Goal: Information Seeking & Learning: Learn about a topic

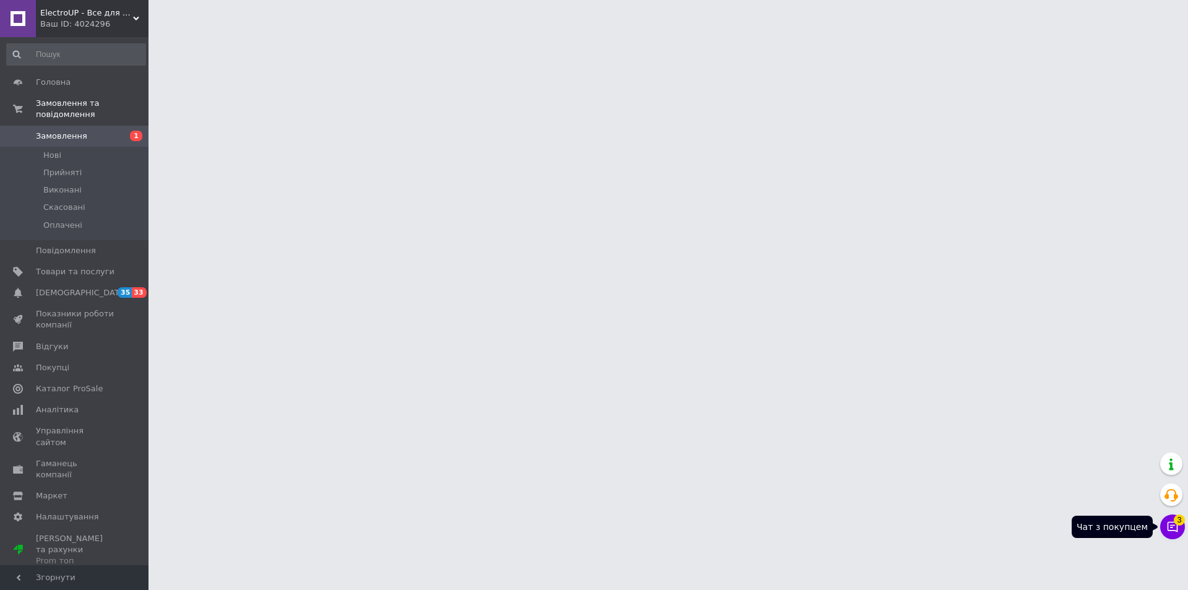
click at [1178, 520] on span "3" at bounding box center [1179, 519] width 11 height 11
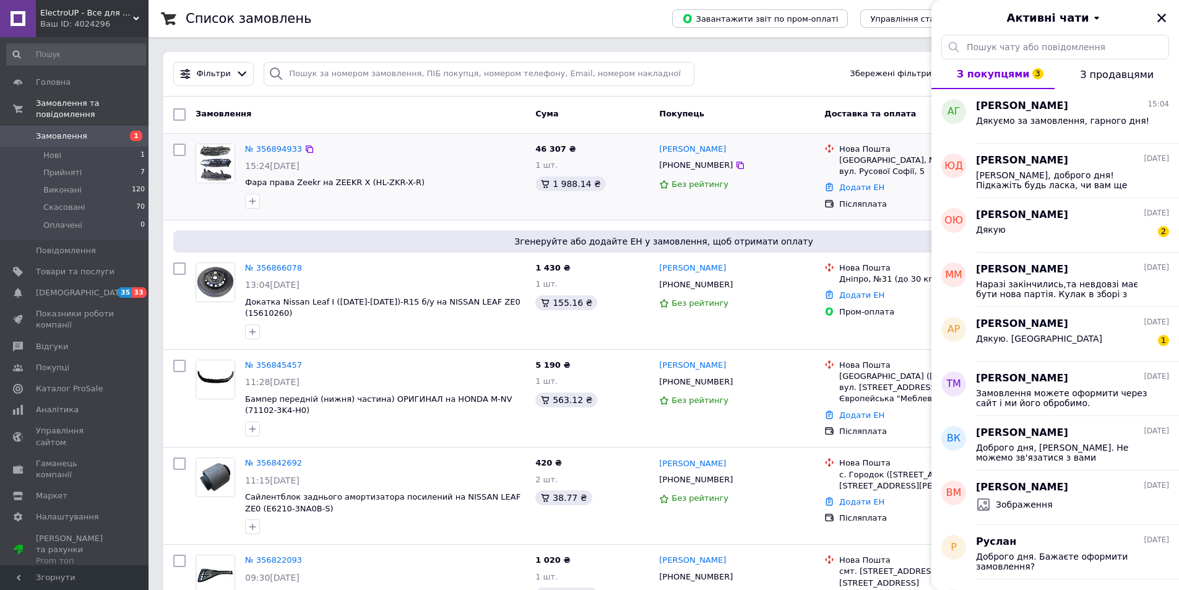
click at [1160, 15] on icon "Закрити" at bounding box center [1161, 18] width 9 height 9
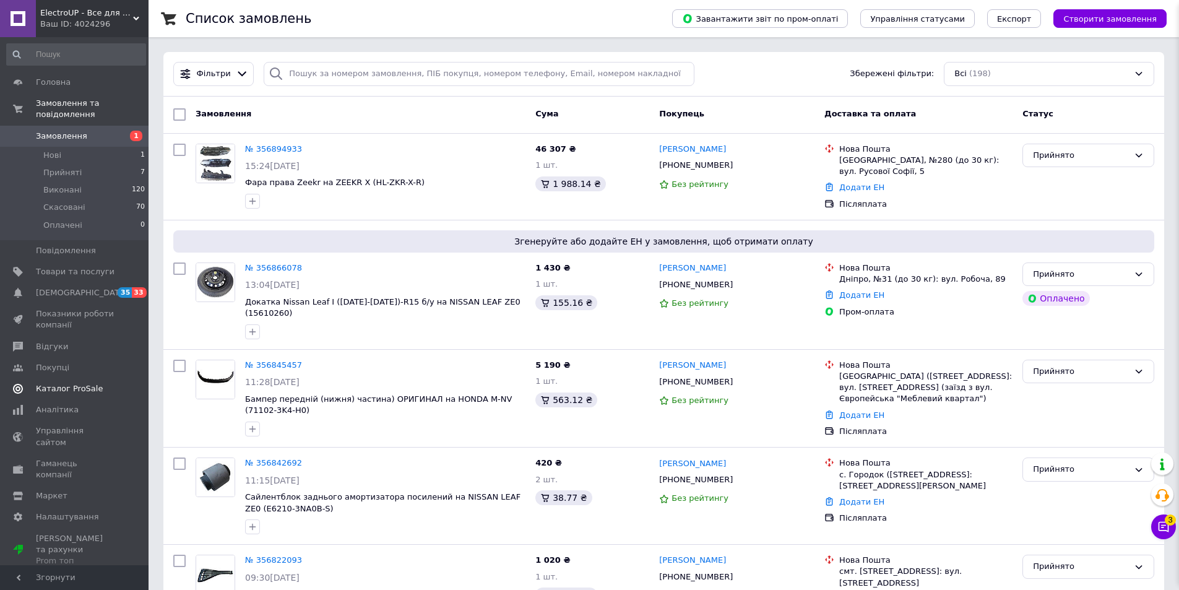
click at [75, 383] on span "Каталог ProSale" at bounding box center [69, 388] width 67 height 11
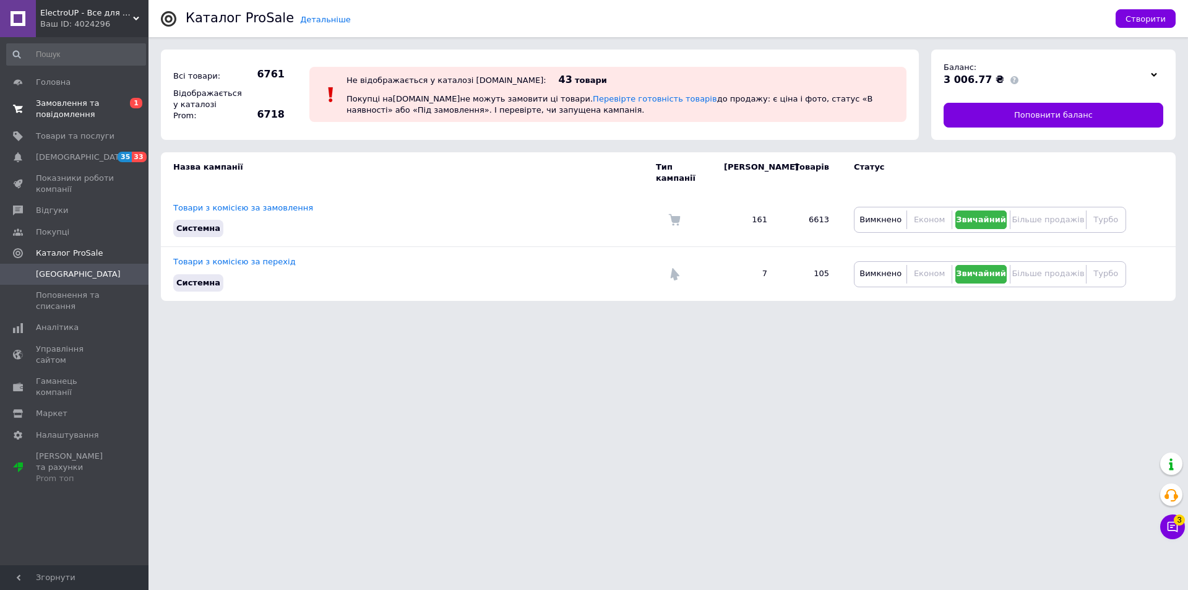
click at [127, 95] on link "Замовлення та повідомлення 0 1" at bounding box center [76, 109] width 152 height 32
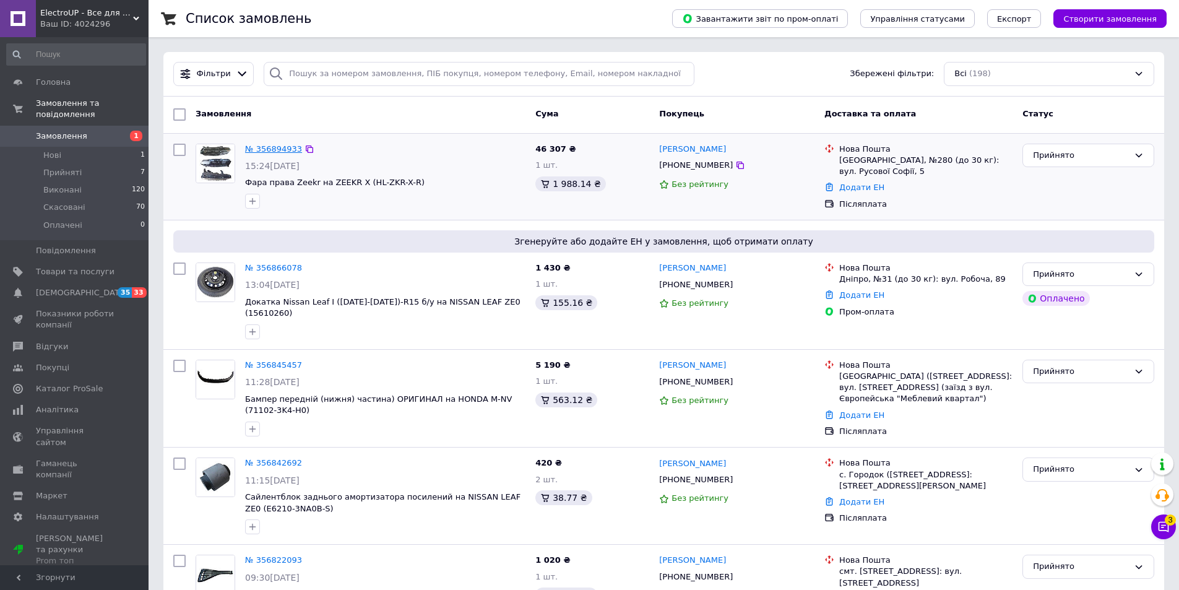
click at [256, 149] on link "№ 356894933" at bounding box center [273, 148] width 57 height 9
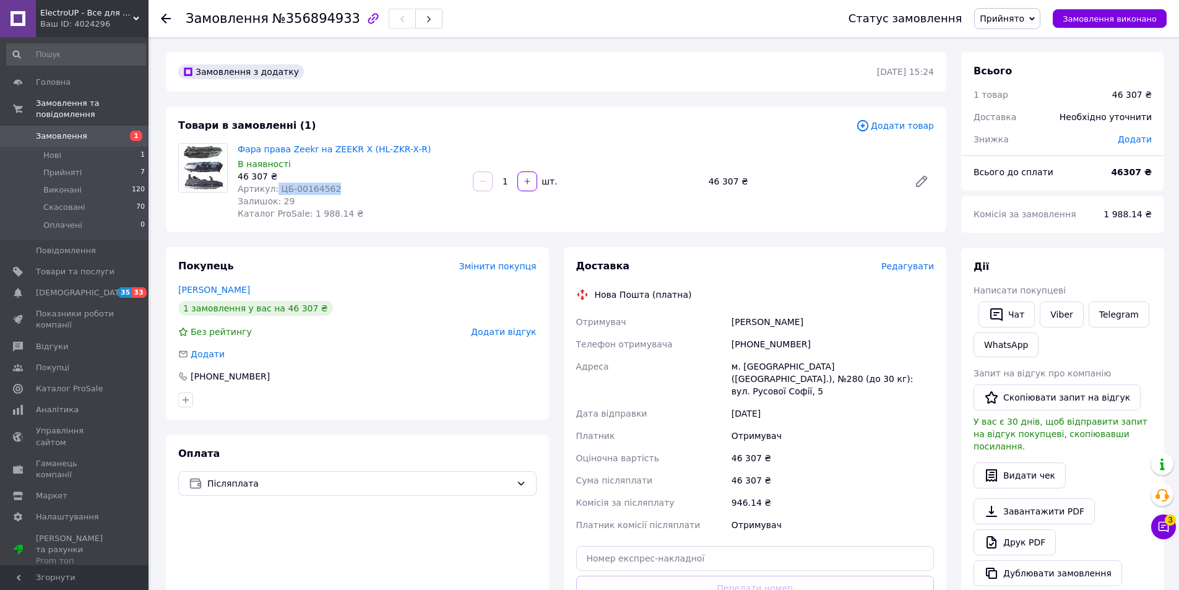
drag, startPoint x: 324, startPoint y: 188, endPoint x: 272, endPoint y: 192, distance: 52.2
click at [272, 192] on span "Артикул: ЦБ-00164562" at bounding box center [289, 189] width 103 height 10
drag, startPoint x: 273, startPoint y: 188, endPoint x: 331, endPoint y: 184, distance: 58.3
click at [331, 184] on div "Артикул: ЦБ-00164562" at bounding box center [350, 189] width 225 height 12
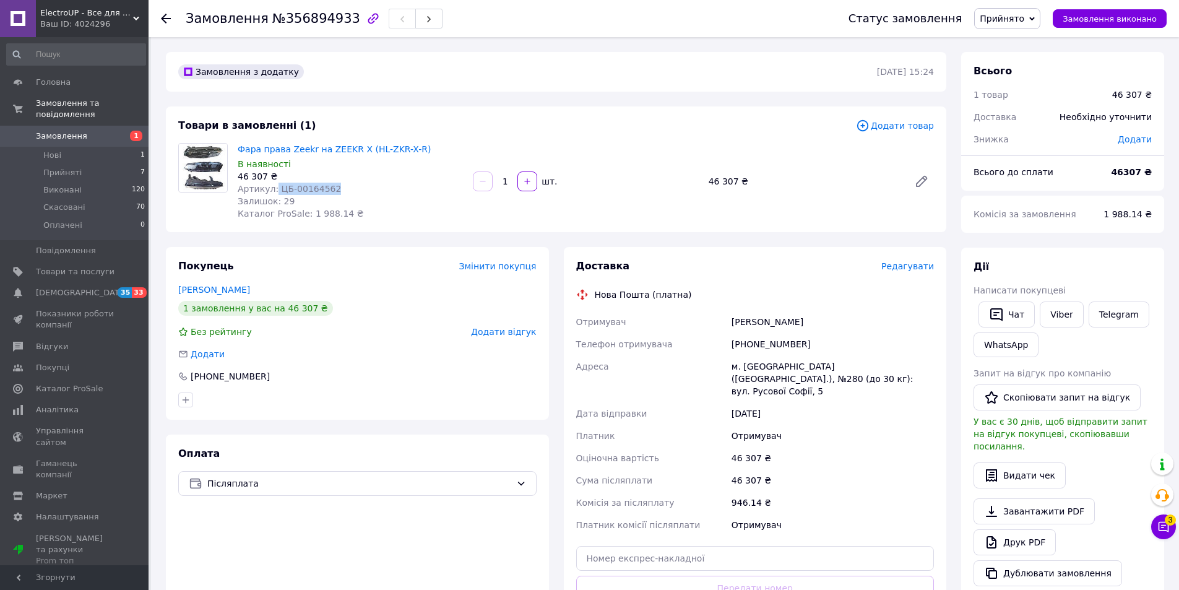
copy span "ЦБ-00164562"
click at [58, 131] on link "Замовлення 1" at bounding box center [76, 136] width 152 height 21
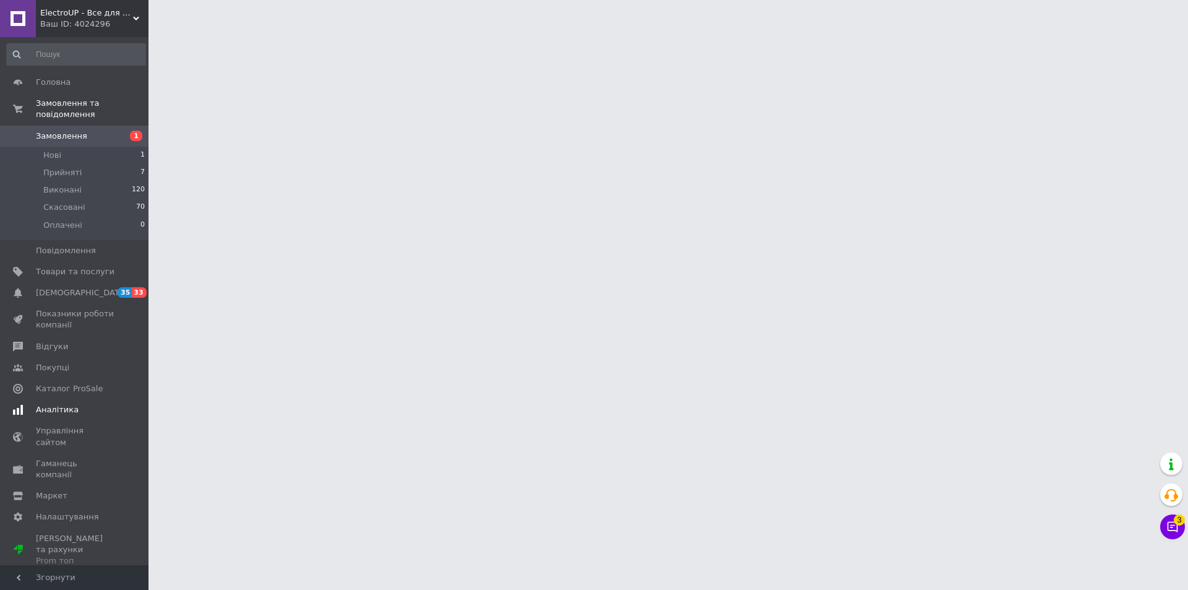
click at [49, 404] on span "Аналітика" at bounding box center [57, 409] width 43 height 11
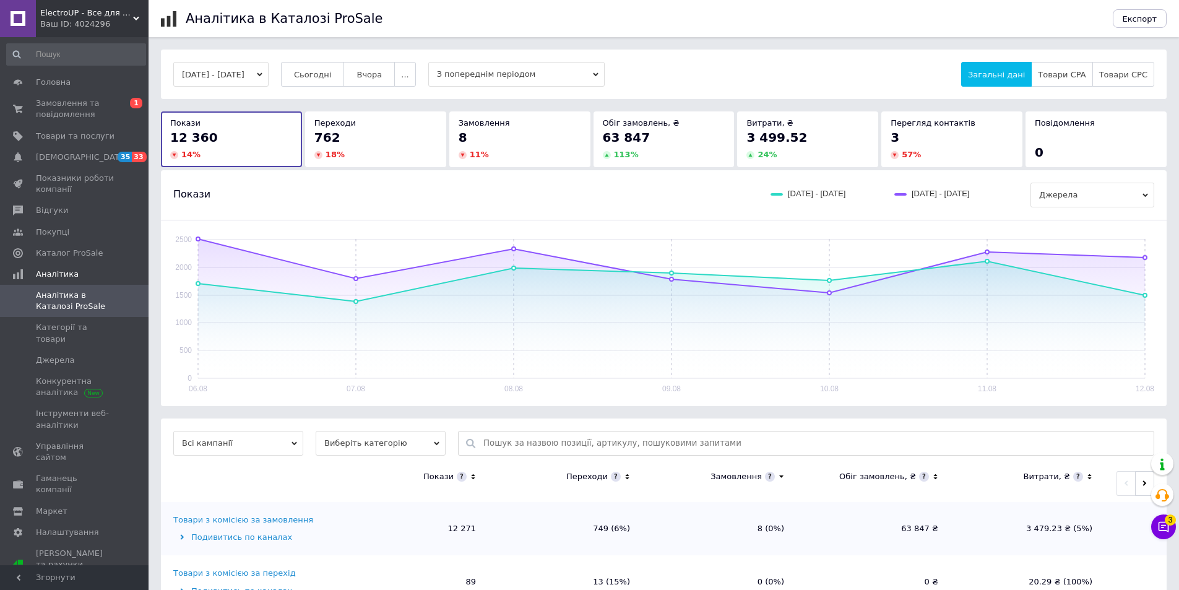
click at [234, 79] on button "06.08.2025 - 12.08.2025" at bounding box center [220, 74] width 95 height 25
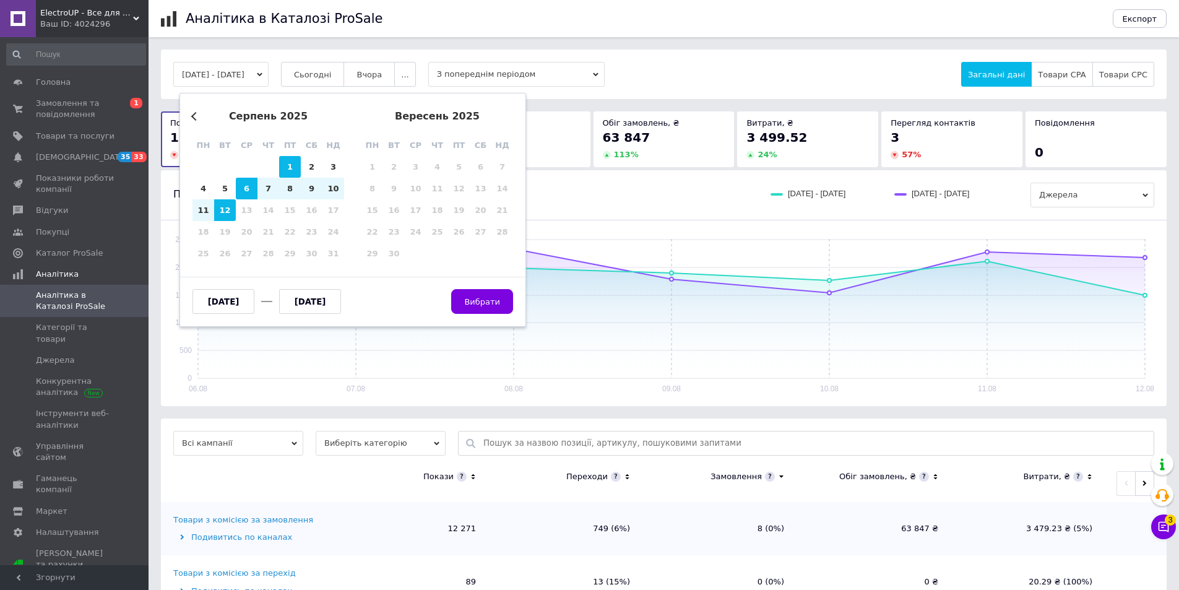
click at [290, 166] on div "1" at bounding box center [290, 167] width 22 height 22
type input "01.08.2025"
click at [231, 208] on div "12" at bounding box center [225, 210] width 22 height 22
type input "12.08.2025"
click at [483, 299] on span "Вибрати" at bounding box center [482, 301] width 36 height 9
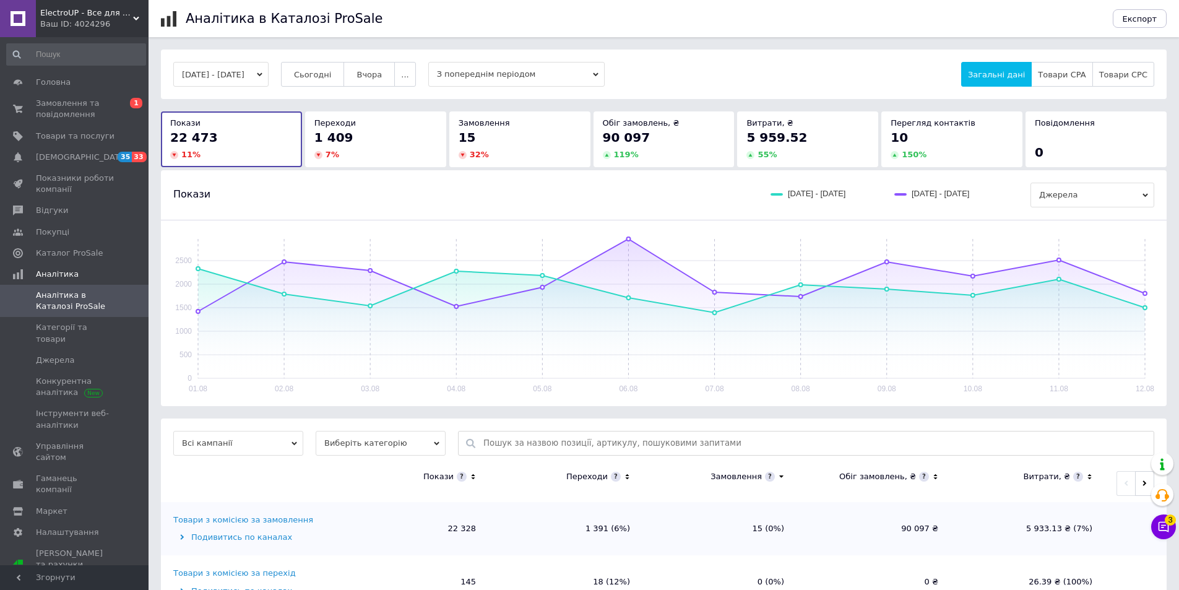
click at [771, 162] on div "Витрати, ₴ 5 959.52 55 %" at bounding box center [807, 138] width 141 height 55
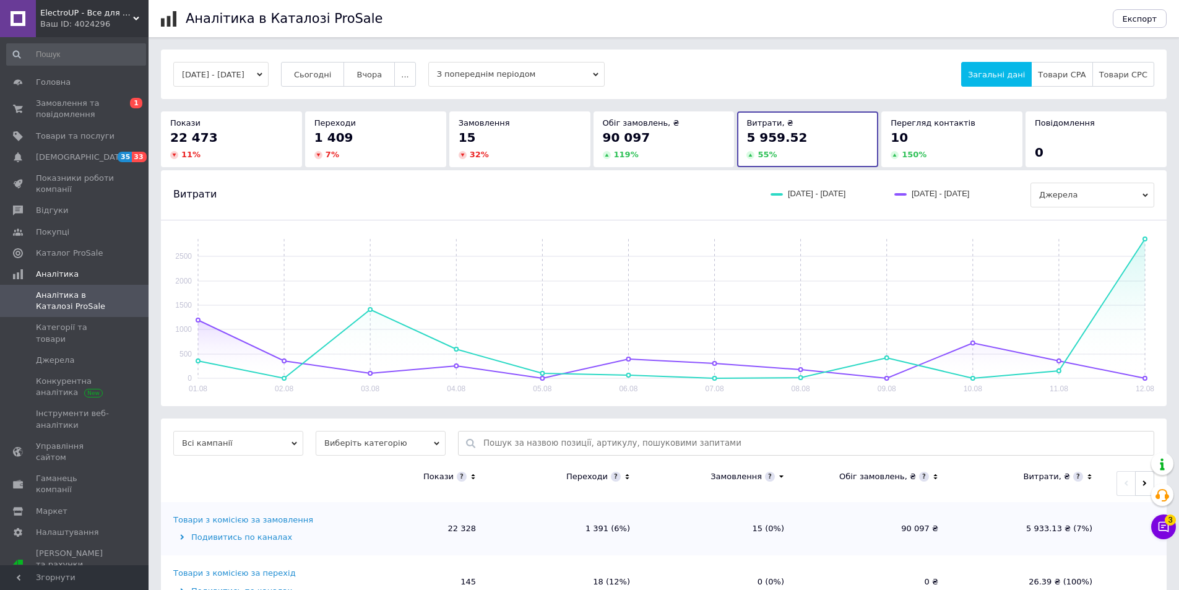
click at [715, 155] on div "119 %" at bounding box center [664, 154] width 123 height 11
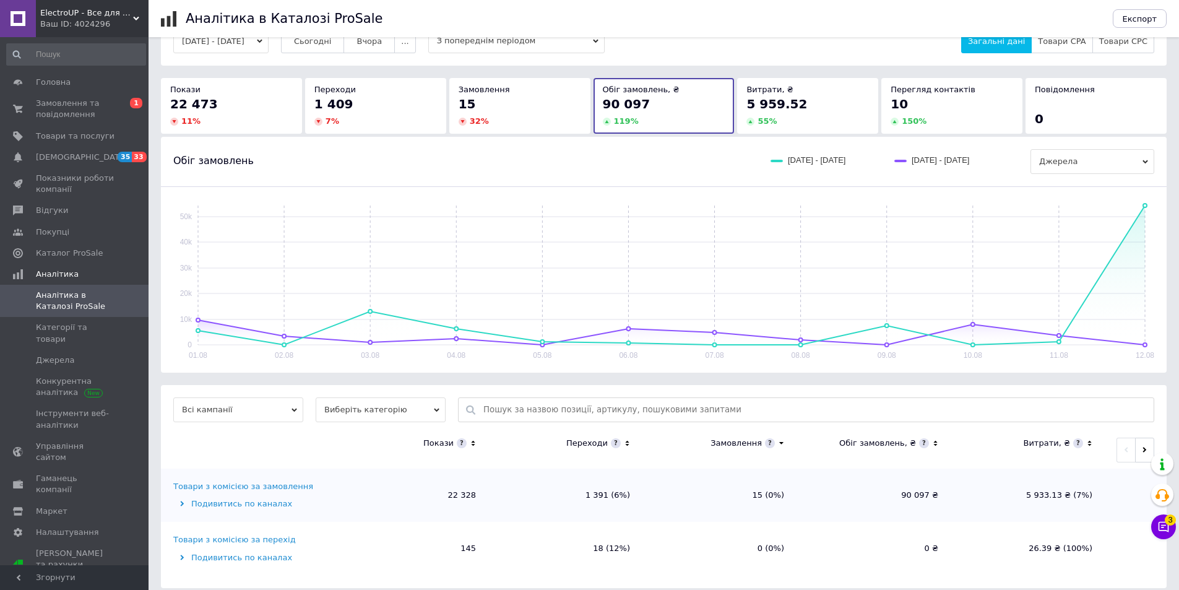
scroll to position [44, 0]
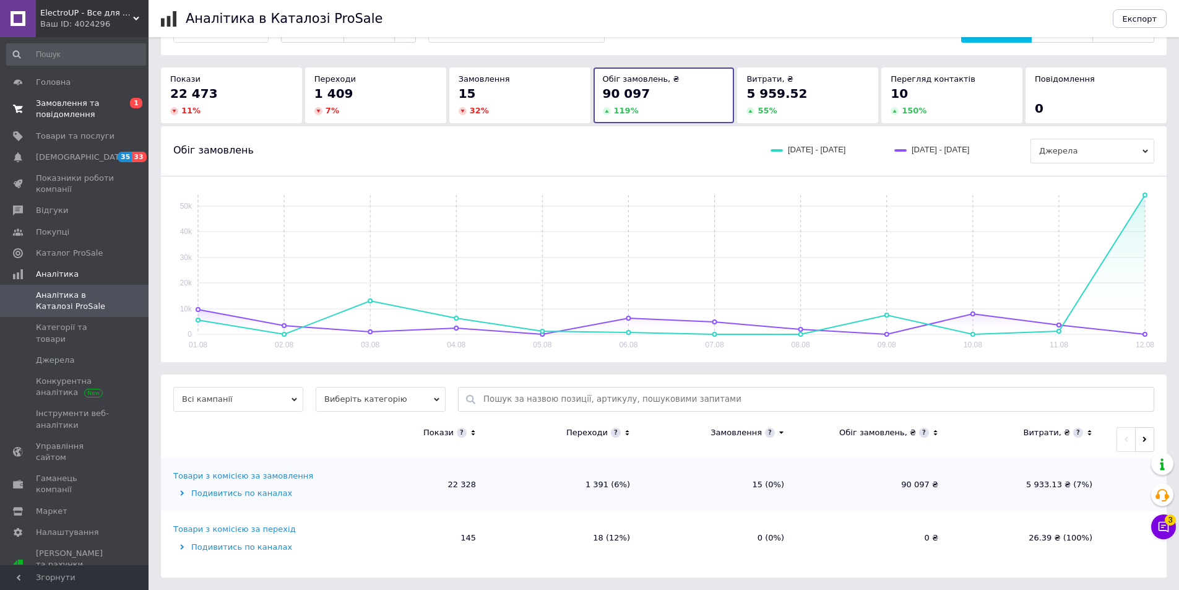
click at [67, 97] on link "Замовлення та повідомлення 0 1" at bounding box center [76, 109] width 152 height 32
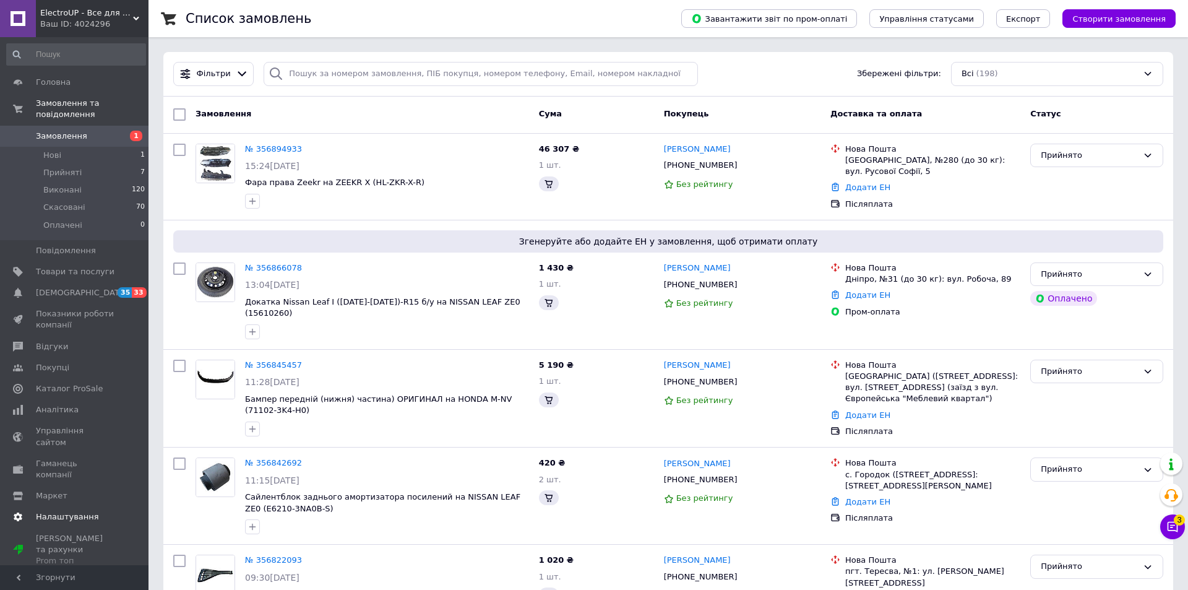
click at [35, 511] on span at bounding box center [18, 516] width 36 height 11
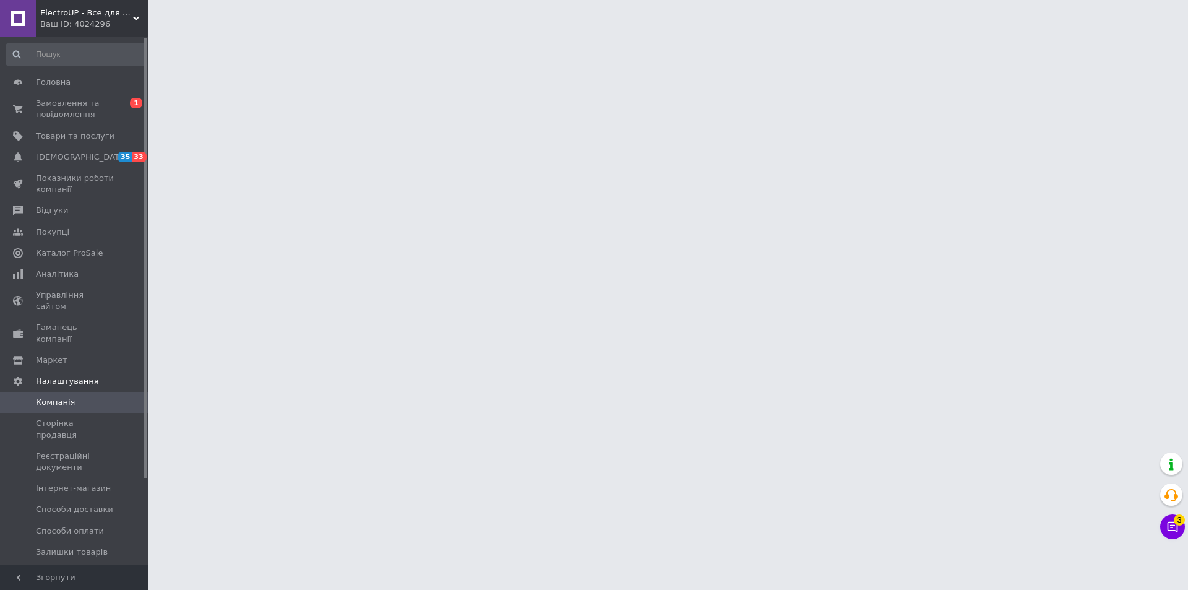
click at [89, 17] on span "ElectroUP - Все для електромобілів" at bounding box center [86, 12] width 93 height 11
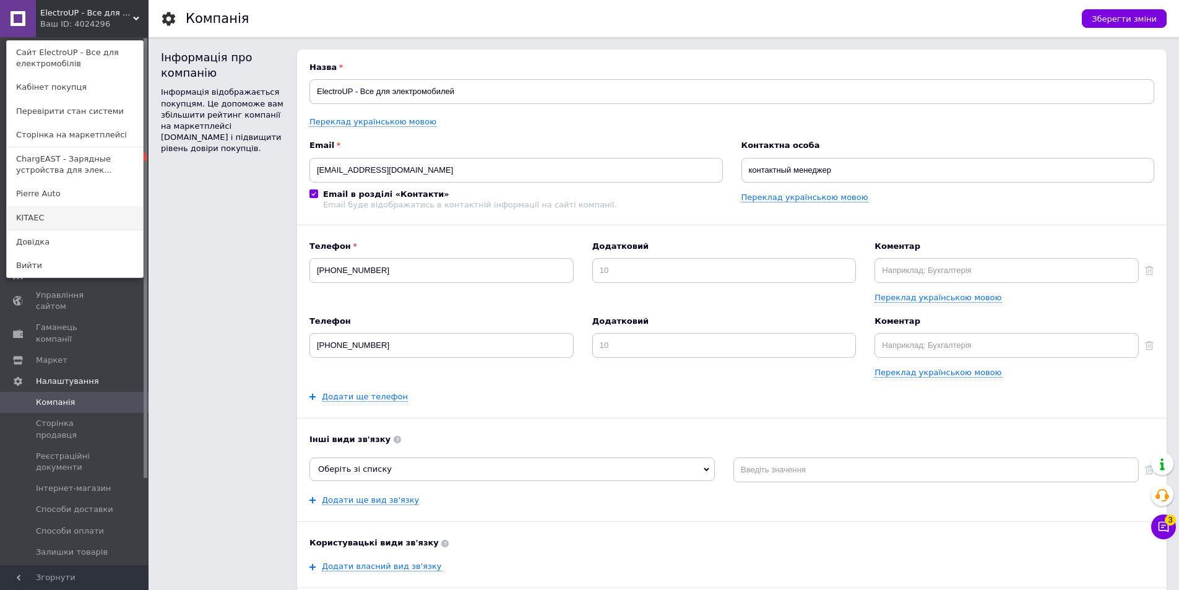
click at [65, 225] on link "KITAEC" at bounding box center [75, 218] width 136 height 24
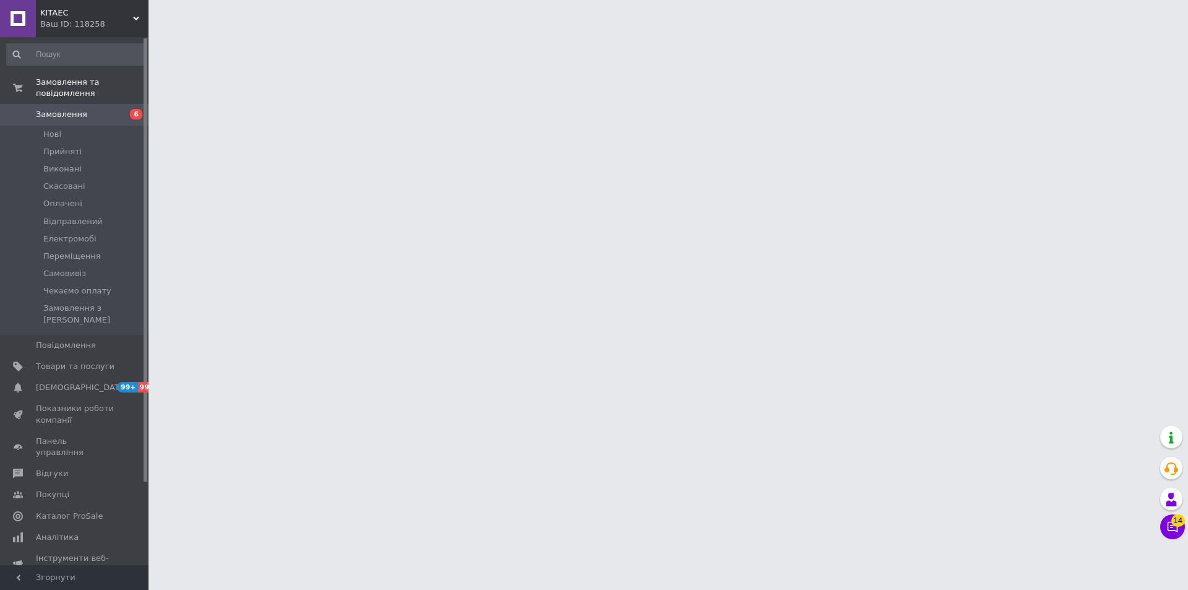
click at [461, 31] on html "KITAEC Ваш ID: 118258 Сайт KITAEC Кабінет покупця Перевірити стан системи Сторі…" at bounding box center [594, 15] width 1188 height 31
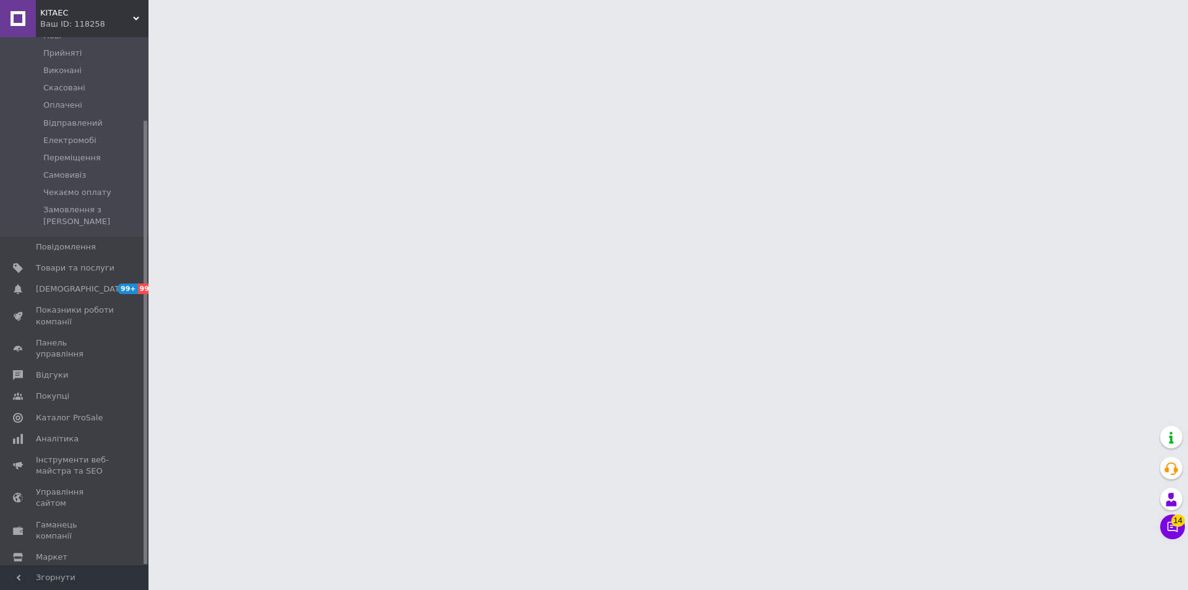
click at [79, 572] on span "Налаштування" at bounding box center [67, 577] width 63 height 11
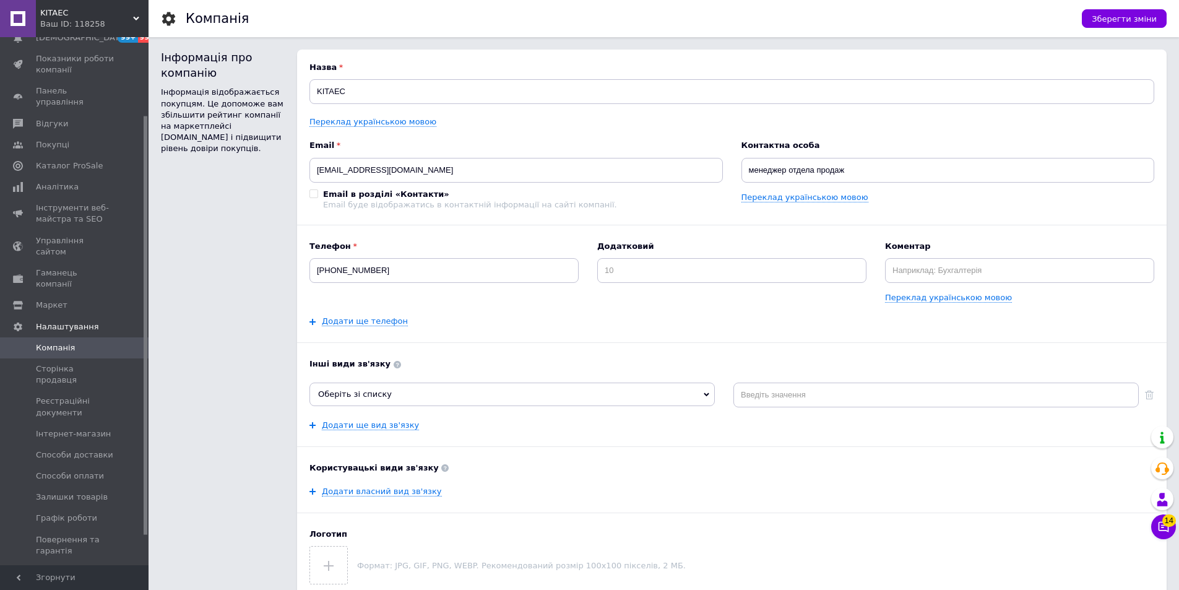
click at [82, 587] on span "Управління API-токенами" at bounding box center [75, 598] width 79 height 22
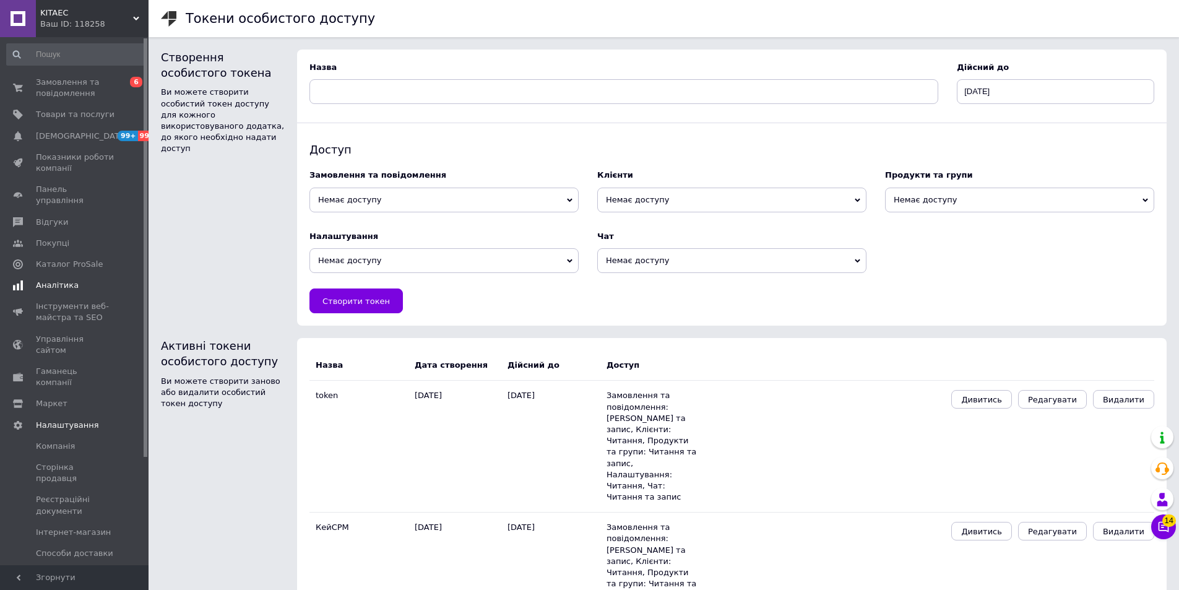
click at [64, 280] on span "Аналітика" at bounding box center [57, 285] width 43 height 11
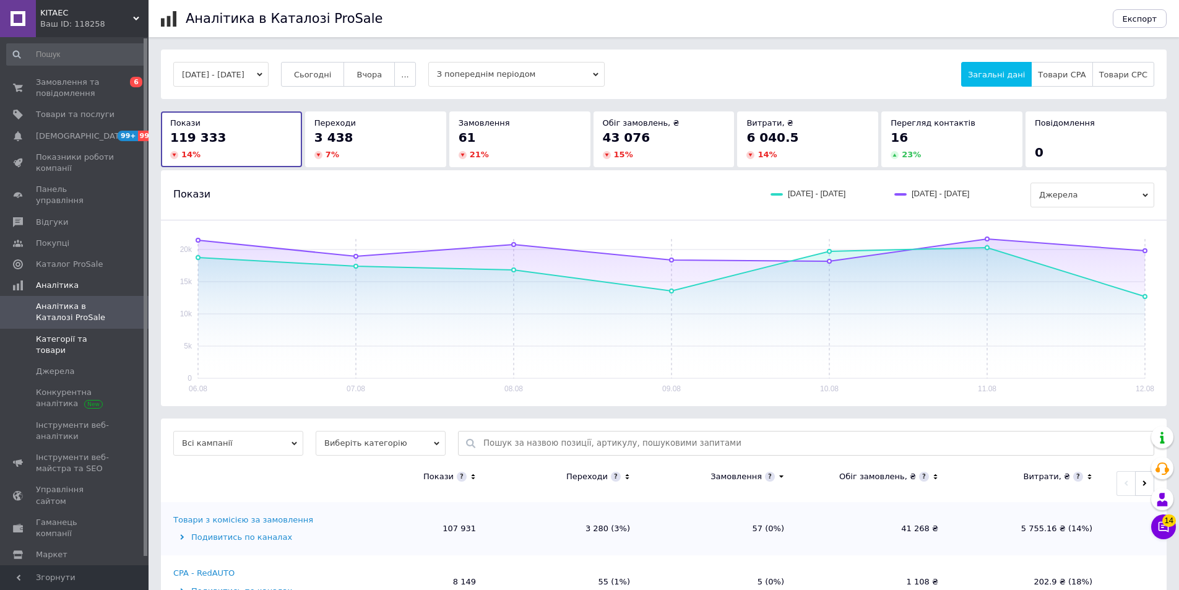
click at [104, 334] on span "Категорії та товари" at bounding box center [75, 345] width 79 height 22
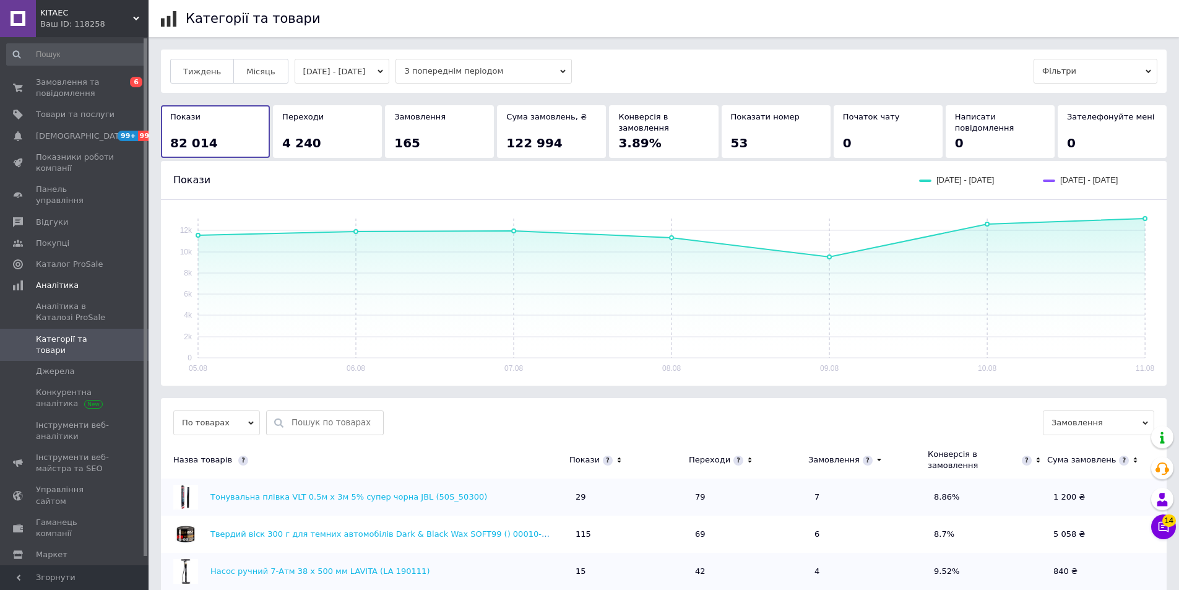
click at [303, 76] on button "05.08.2025 - 11.08.2025" at bounding box center [342, 71] width 95 height 25
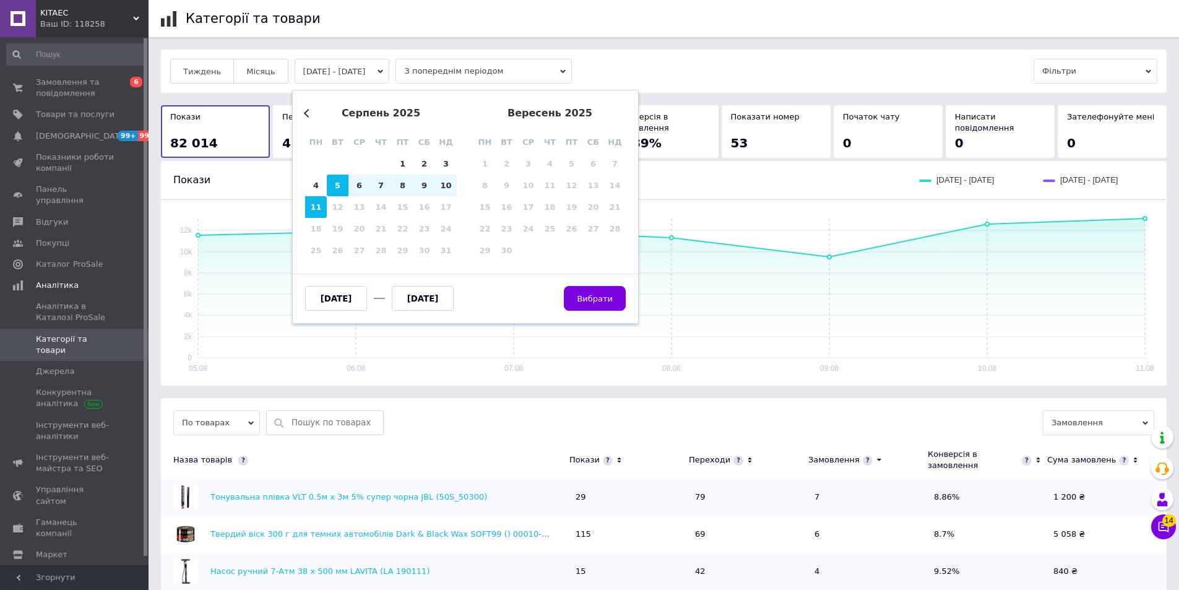
click at [306, 117] on div "серпень 2025" at bounding box center [381, 113] width 152 height 11
click at [305, 113] on button "Previous Month" at bounding box center [308, 113] width 9 height 9
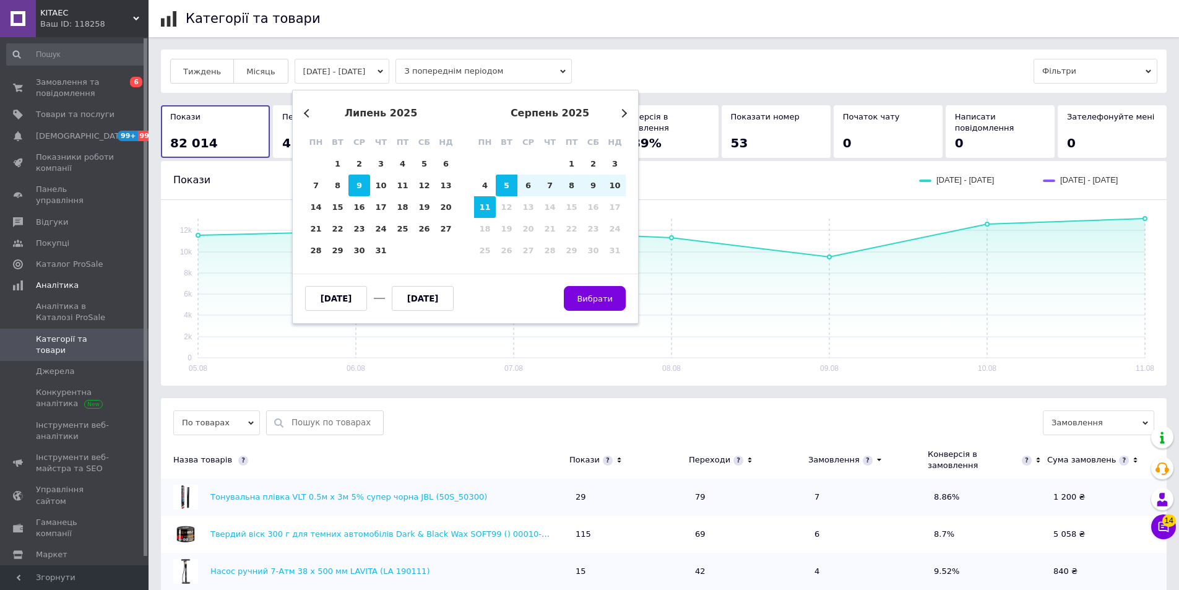
drag, startPoint x: 332, startPoint y: 163, endPoint x: 356, endPoint y: 189, distance: 35.5
click at [333, 165] on div "1" at bounding box center [338, 164] width 22 height 22
type input "01.07.2025"
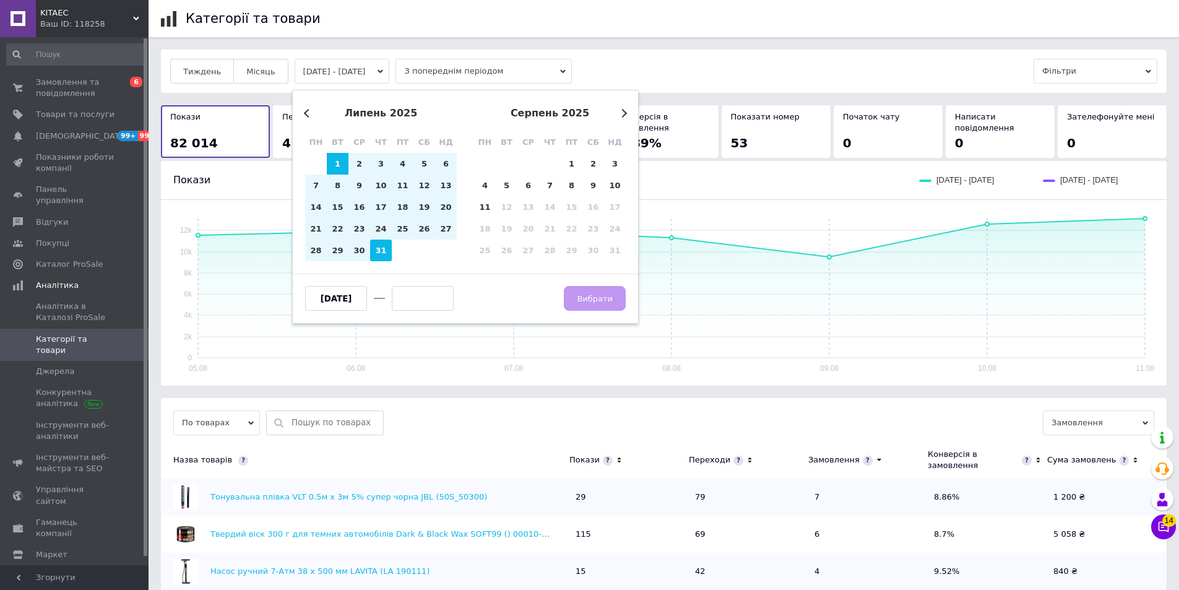
click at [381, 259] on div "31" at bounding box center [381, 250] width 22 height 22
type input "31.07.2025"
click at [608, 296] on span "Вибрати" at bounding box center [595, 298] width 36 height 9
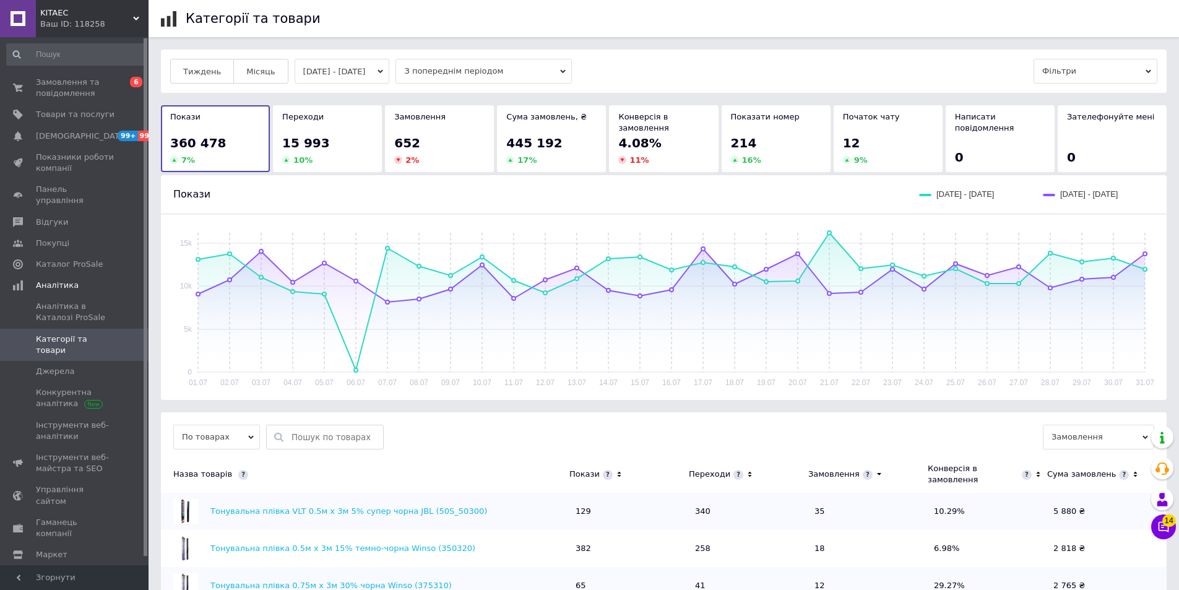
click at [527, 66] on span "З попереднім періодом" at bounding box center [483, 71] width 176 height 25
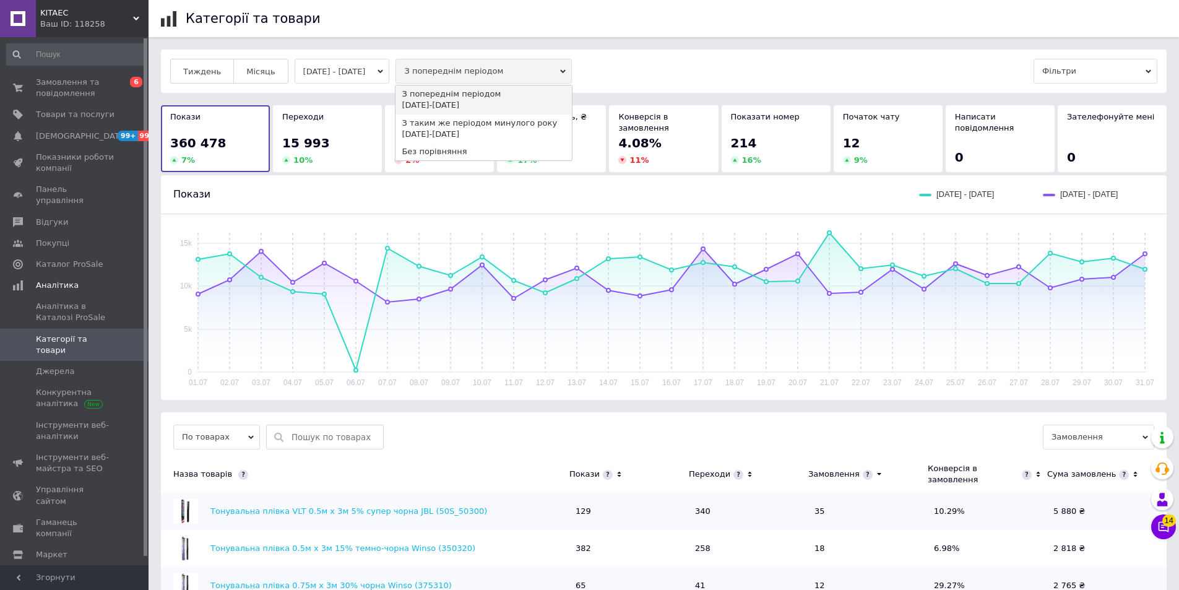
click at [527, 66] on span "З попереднім періодом" at bounding box center [483, 71] width 176 height 25
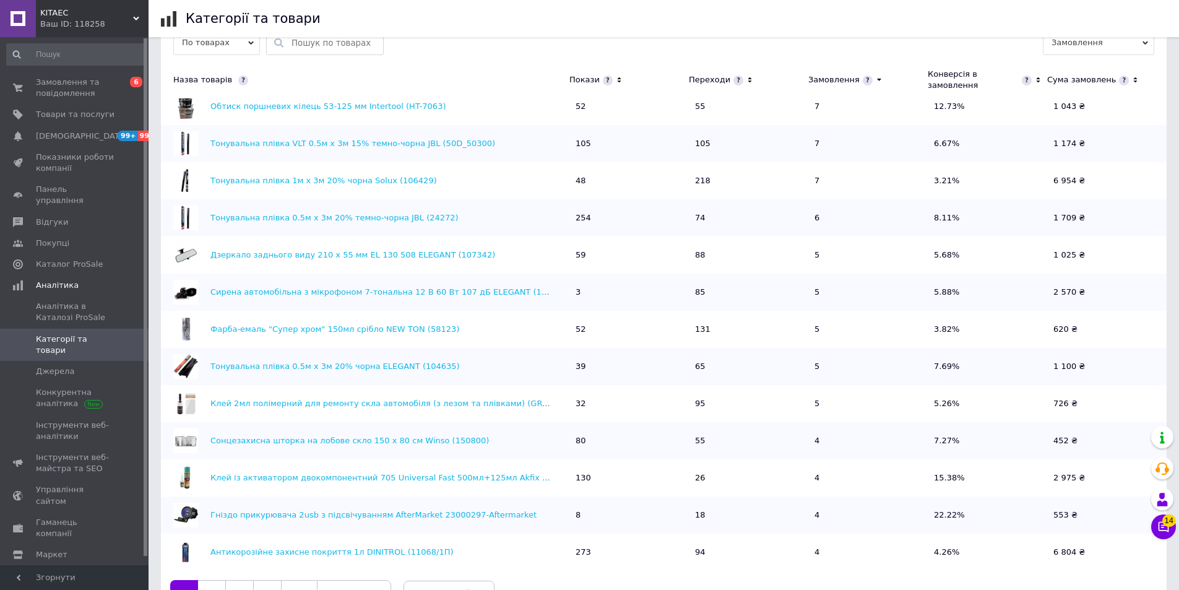
scroll to position [434, 0]
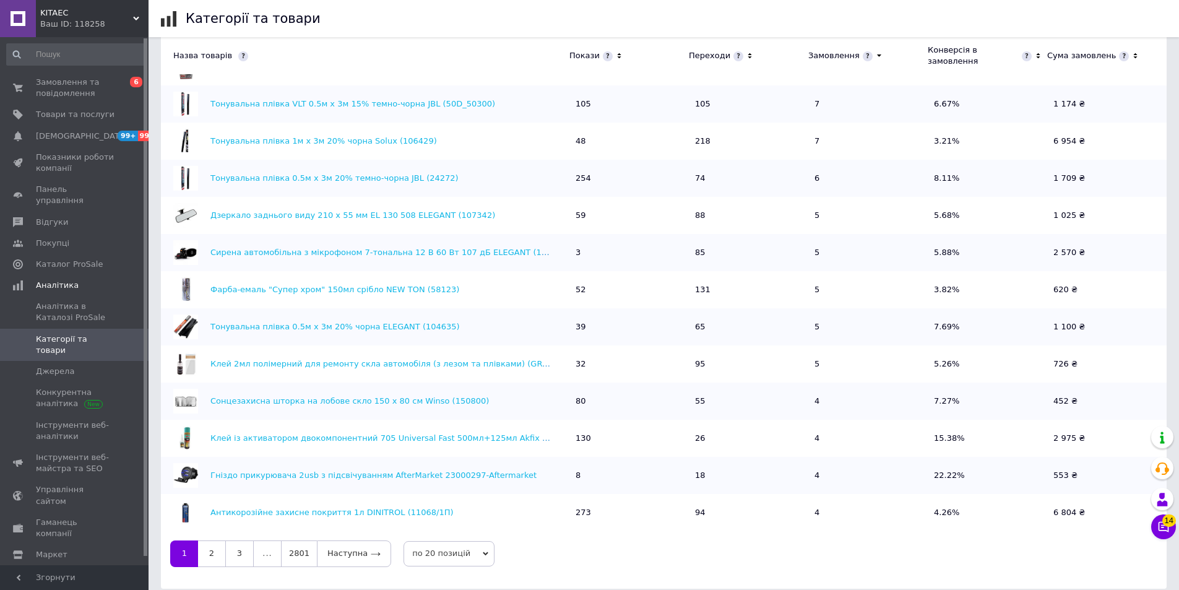
click at [483, 551] on icon at bounding box center [486, 554] width 6 height 6
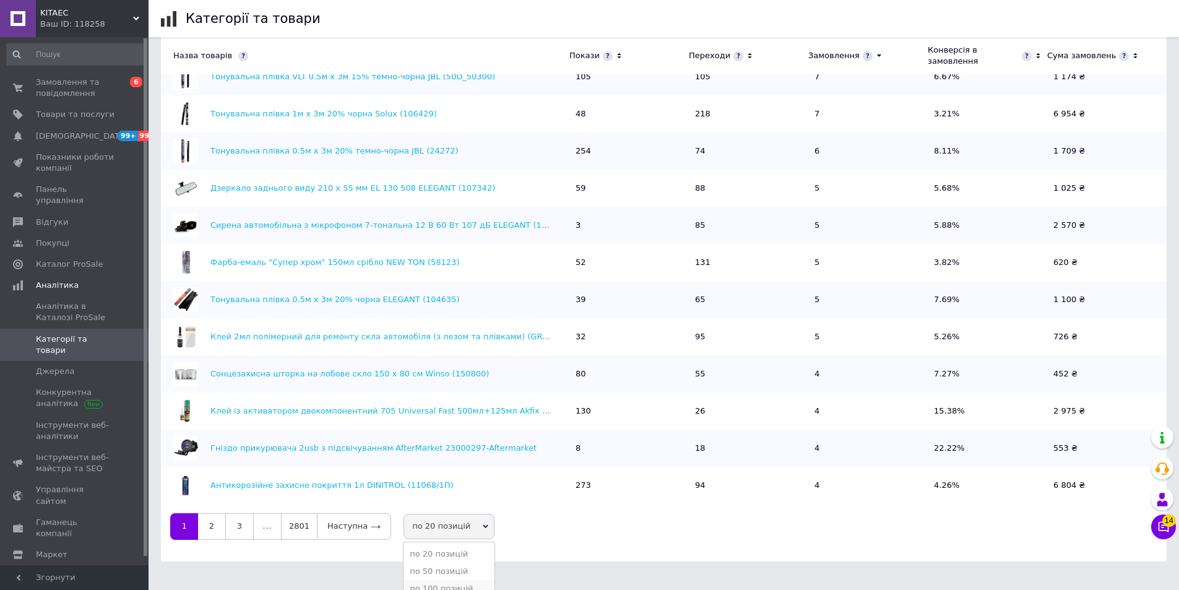
click at [425, 580] on li "по 100 позицій" at bounding box center [448, 588] width 91 height 17
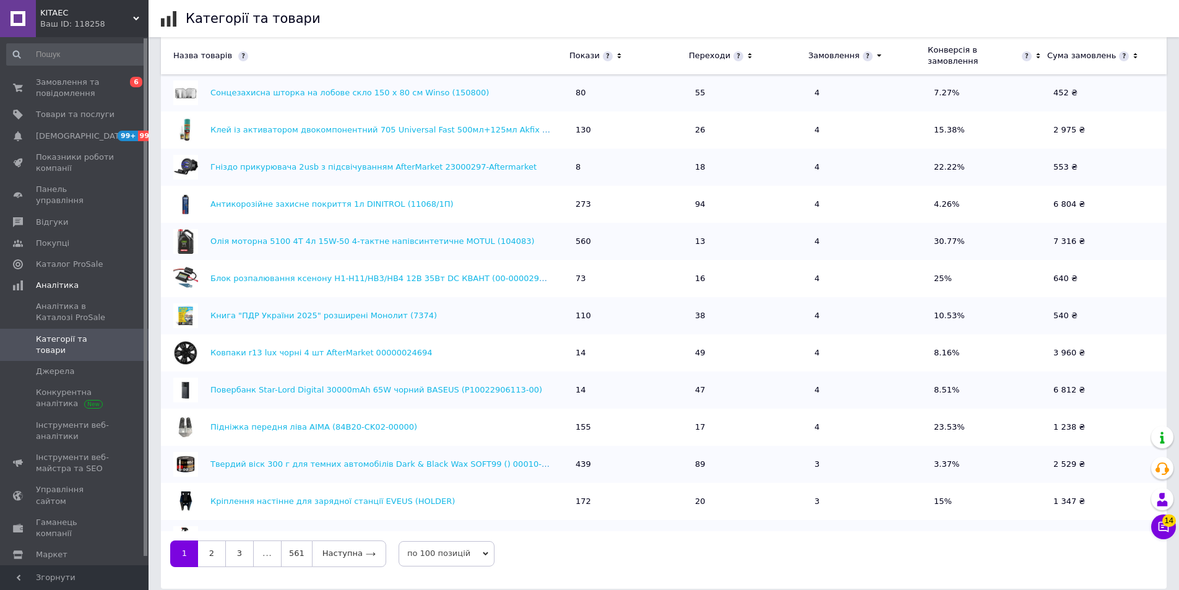
scroll to position [580, 0]
click at [204, 540] on link "2" at bounding box center [211, 553] width 27 height 26
